Goal: Information Seeking & Learning: Learn about a topic

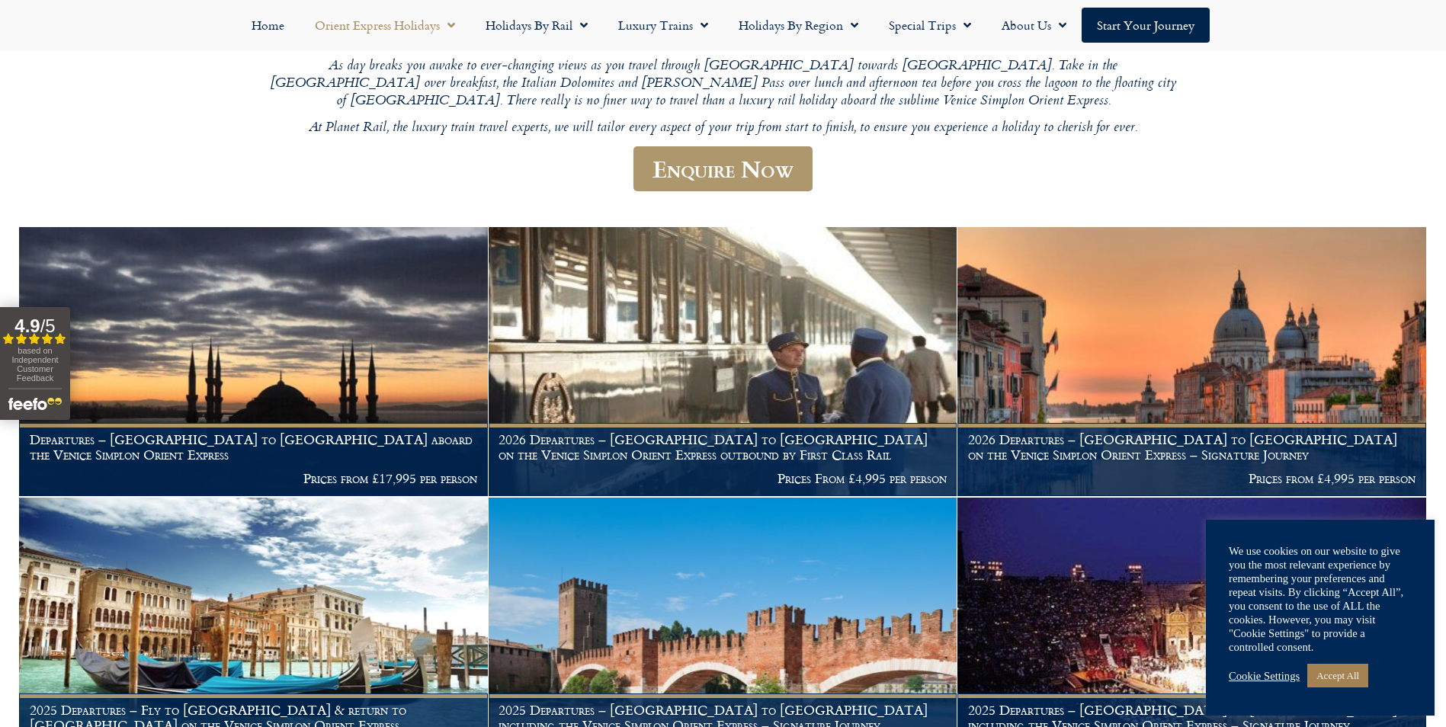
scroll to position [406, 0]
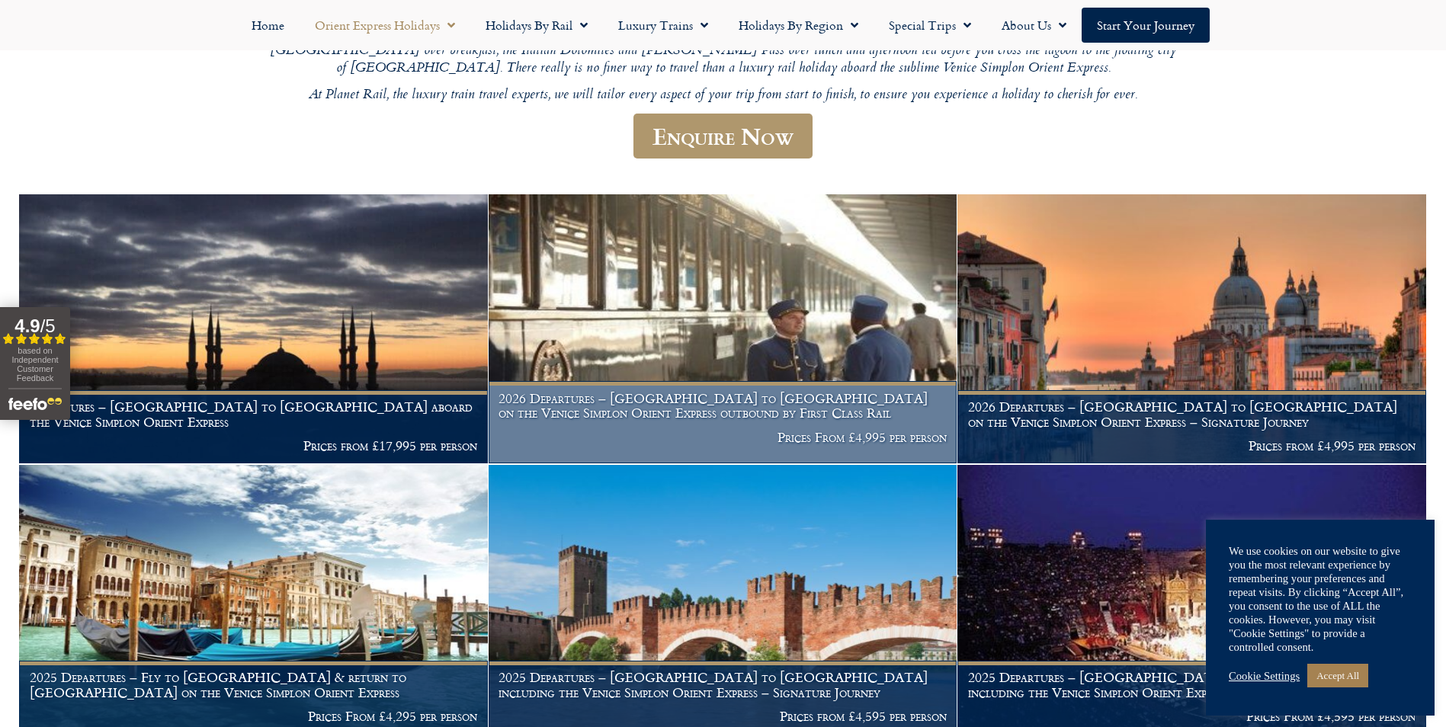
click at [762, 391] on h1 "2026 Departures – Venice to London on the Venice Simplon Orient Express outboun…" at bounding box center [723, 406] width 448 height 30
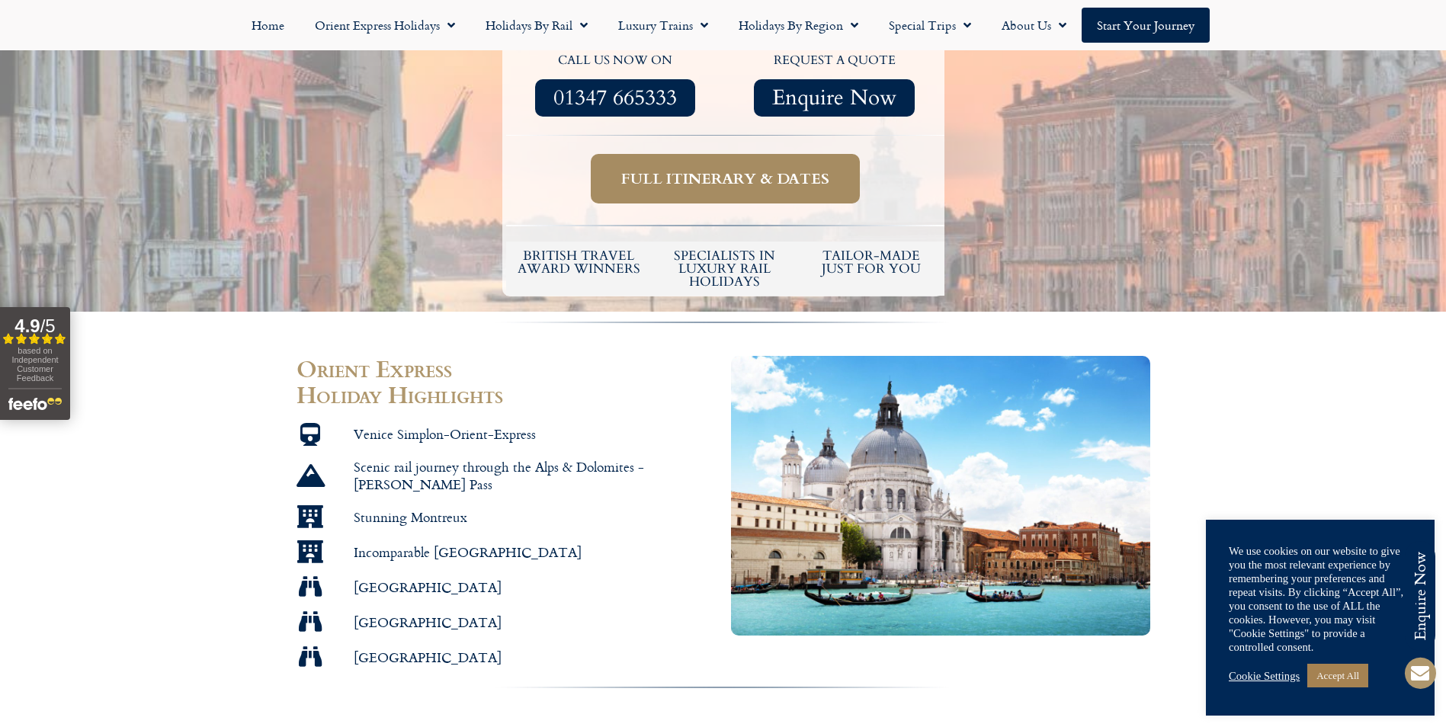
scroll to position [711, 0]
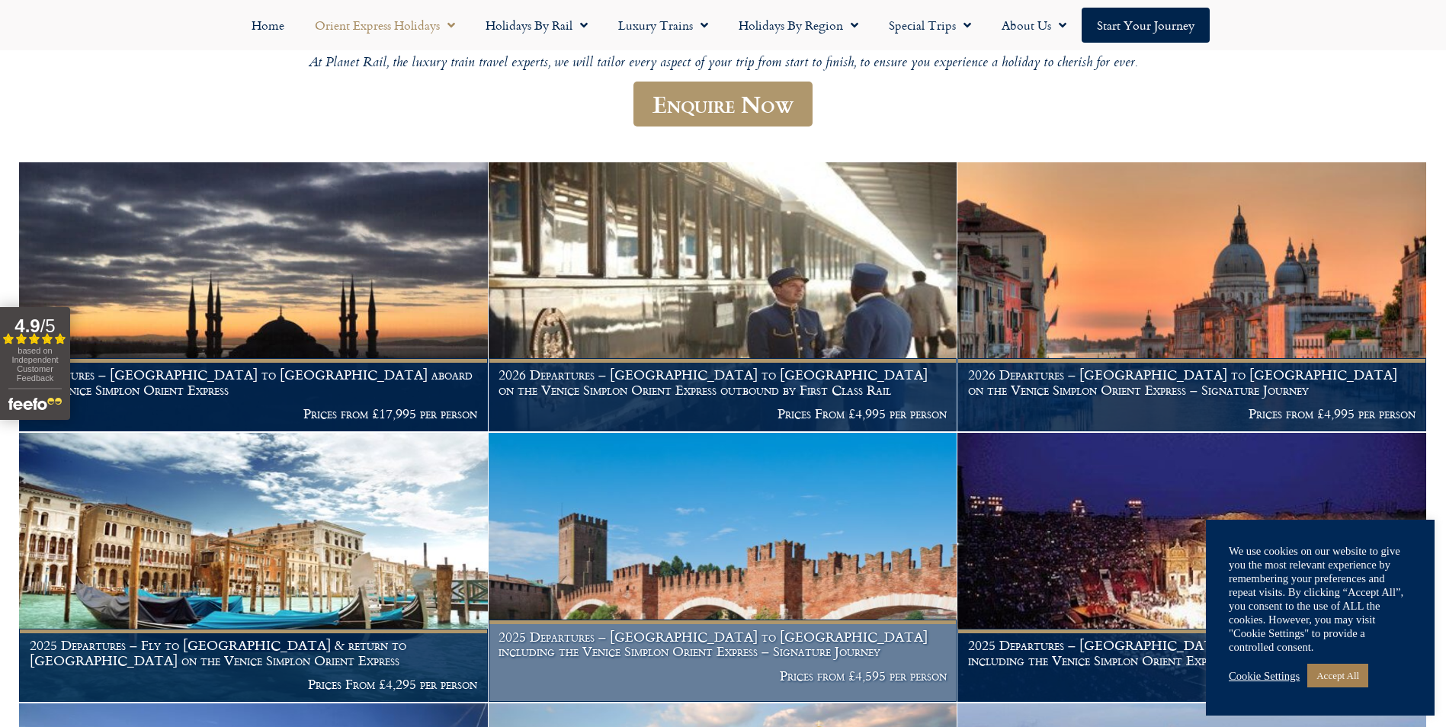
scroll to position [441, 0]
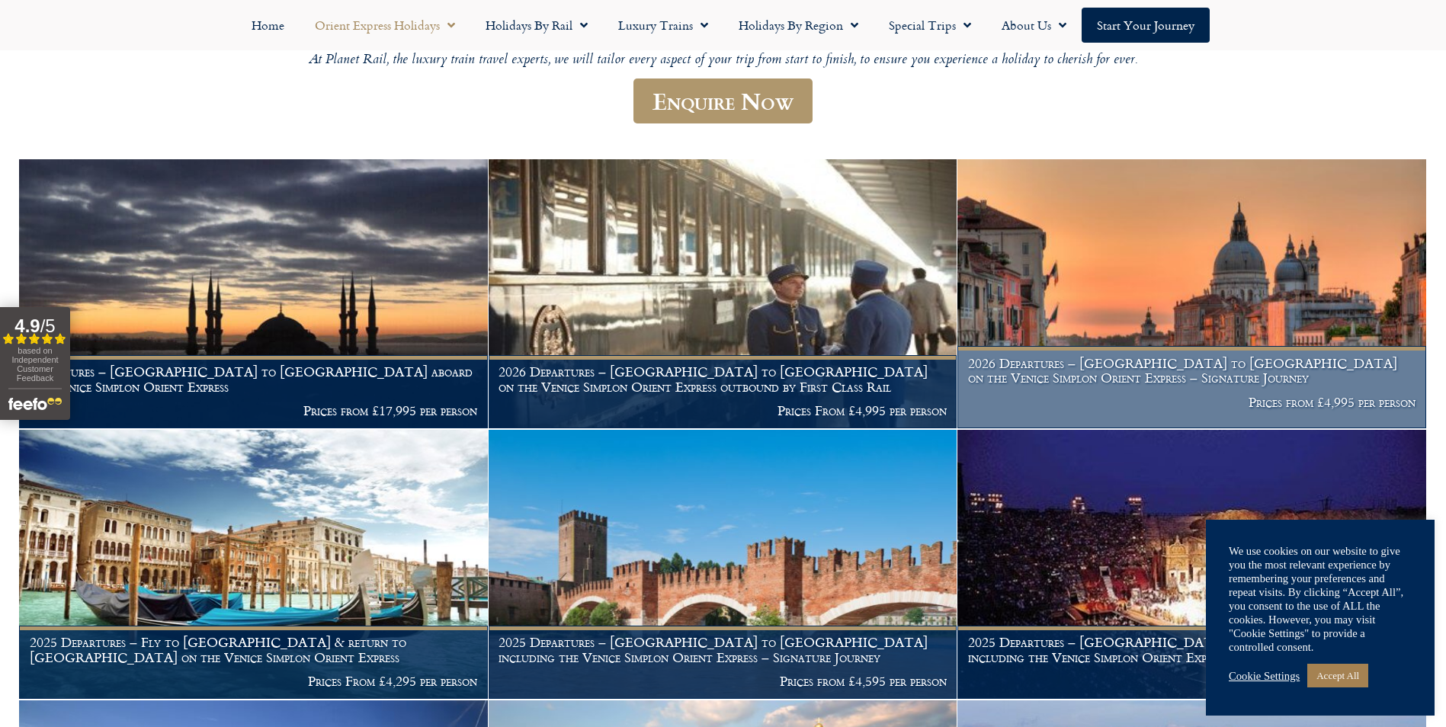
click at [1209, 363] on h1 "2026 Departures – [GEOGRAPHIC_DATA] to [GEOGRAPHIC_DATA] on the Venice Simplon …" at bounding box center [1192, 371] width 448 height 30
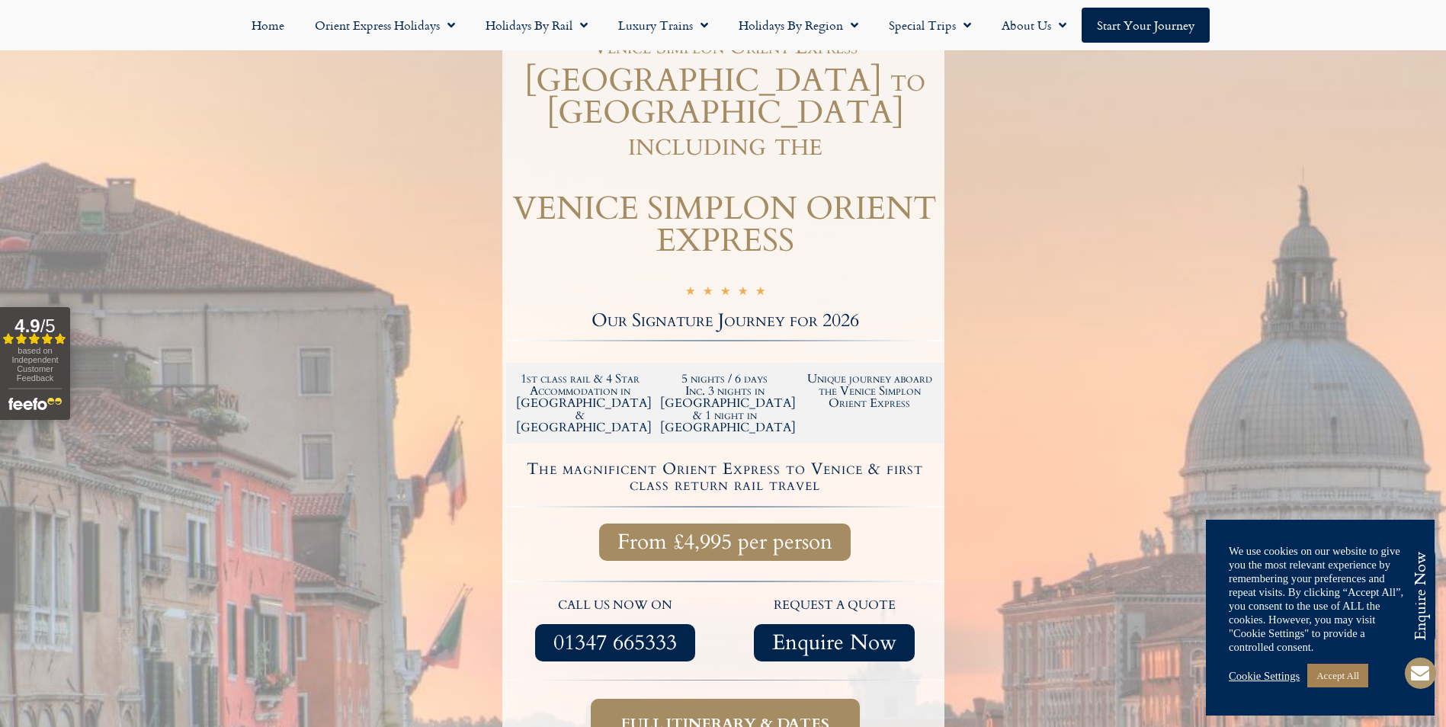
scroll to position [204, 0]
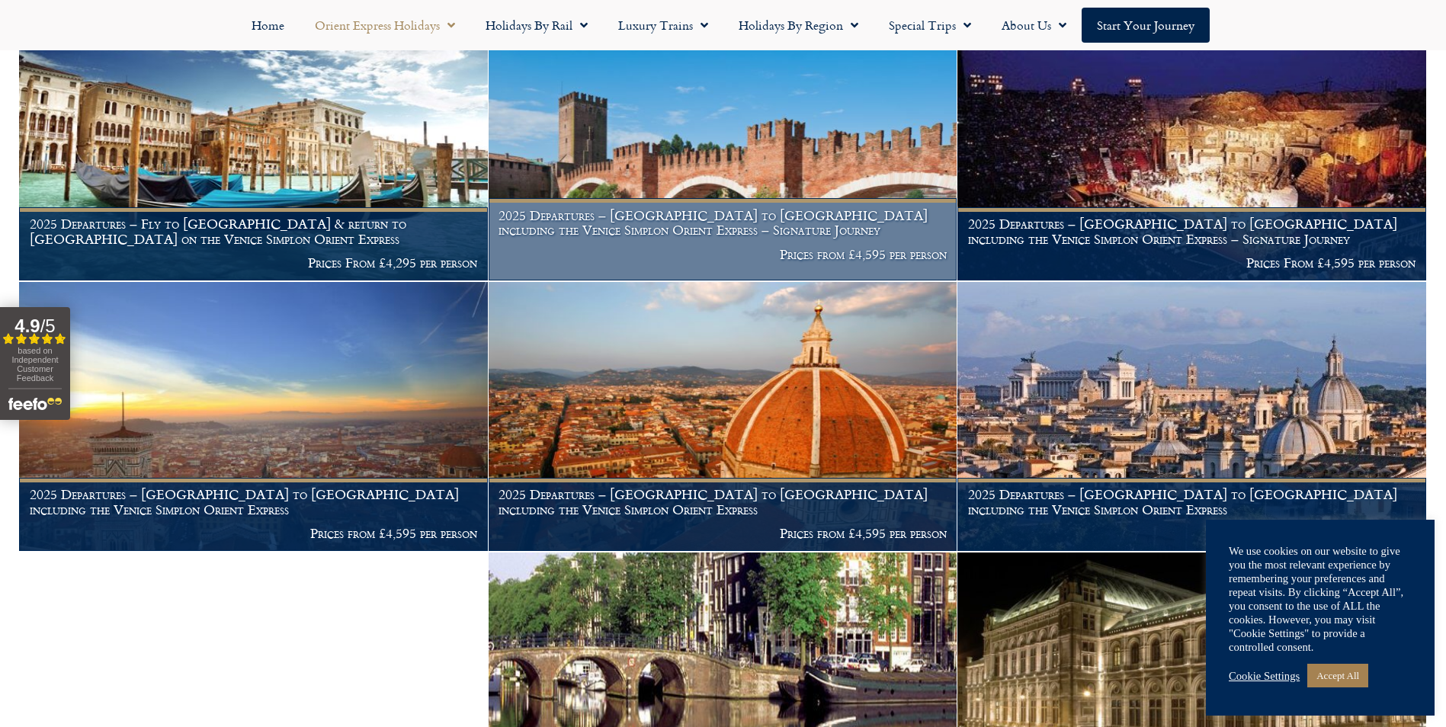
scroll to position [883, 0]
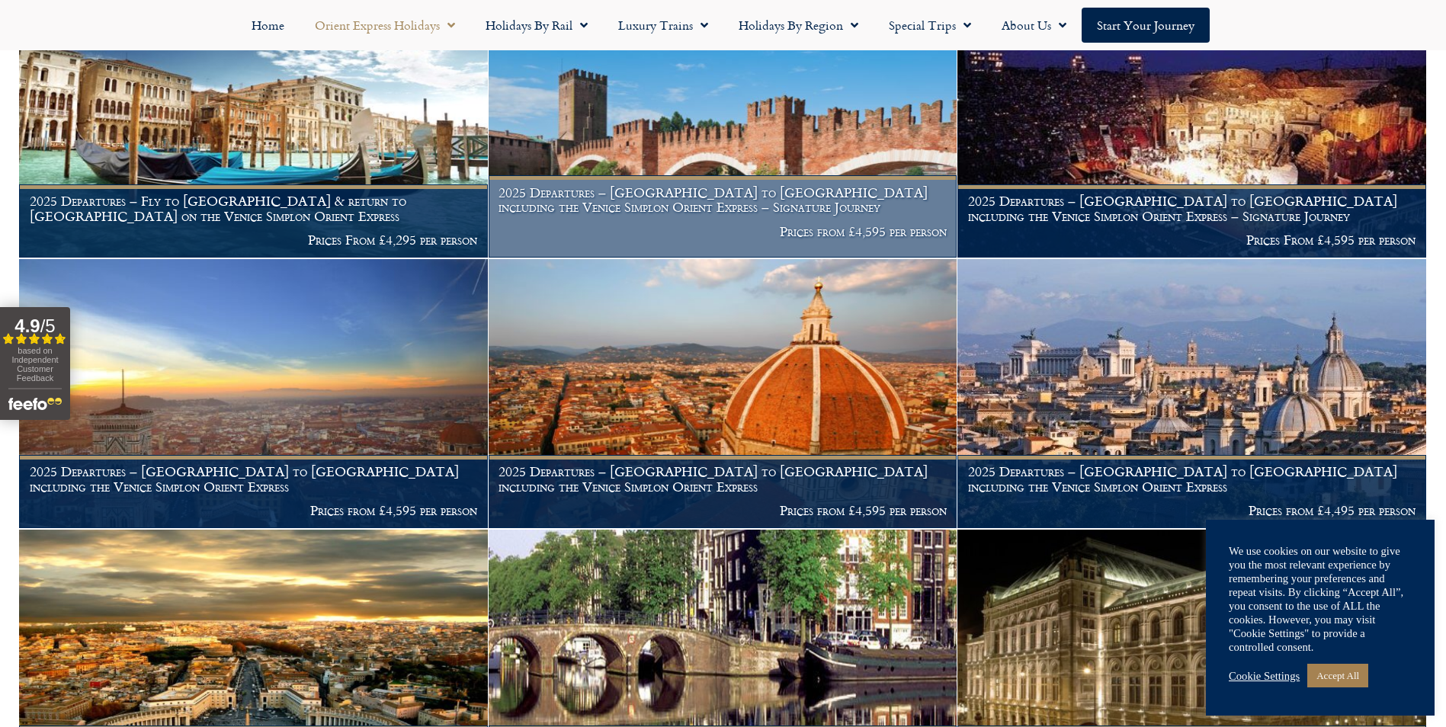
click at [780, 185] on h1 "2025 Departures – [GEOGRAPHIC_DATA] to [GEOGRAPHIC_DATA] including the Venice S…" at bounding box center [723, 200] width 448 height 30
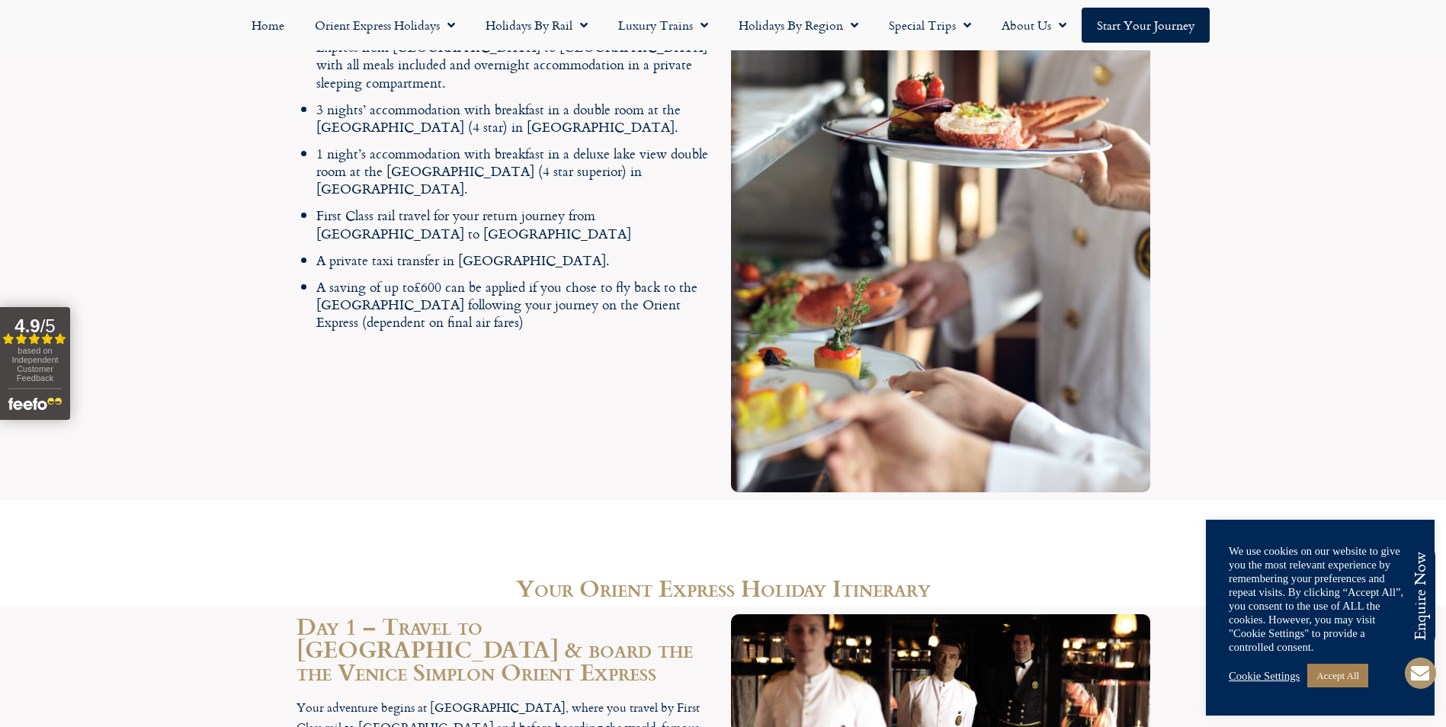
scroll to position [1931, 0]
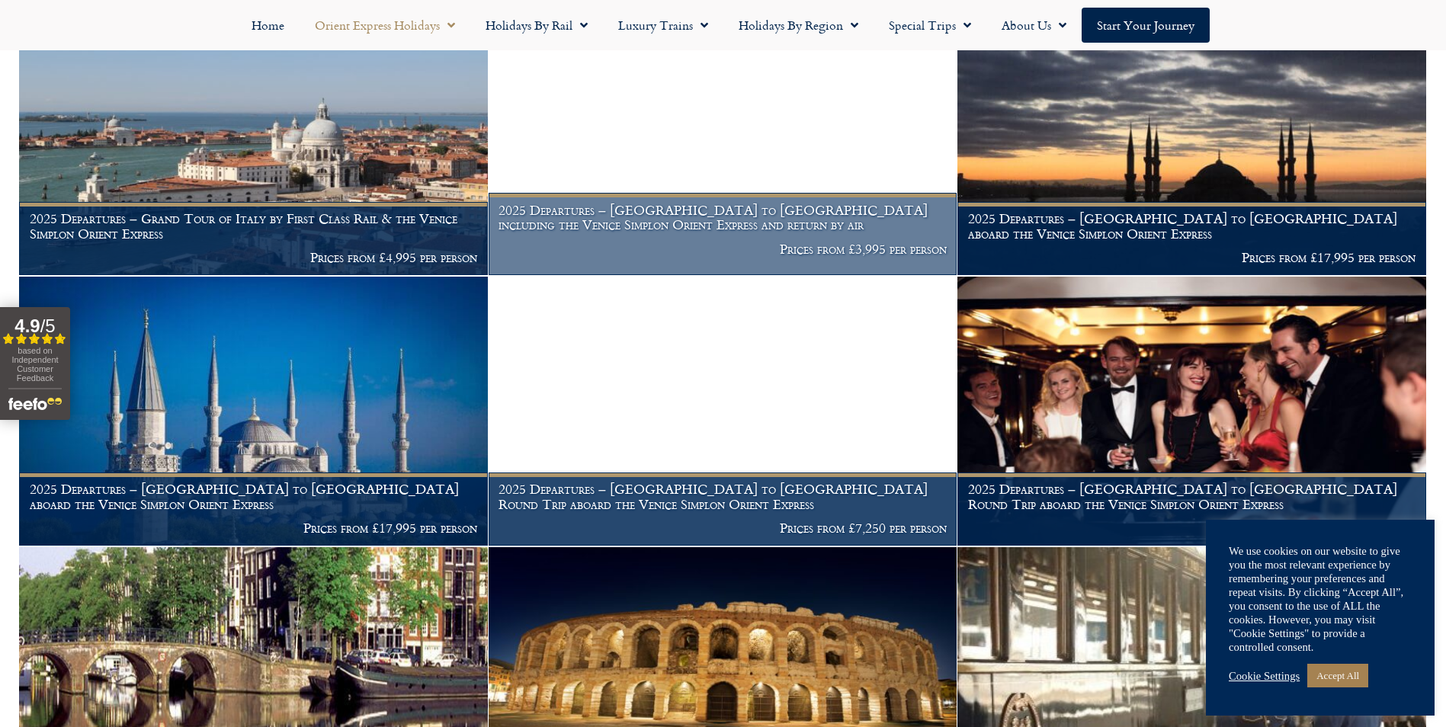
scroll to position [1833, 0]
